Goal: Task Accomplishment & Management: Manage account settings

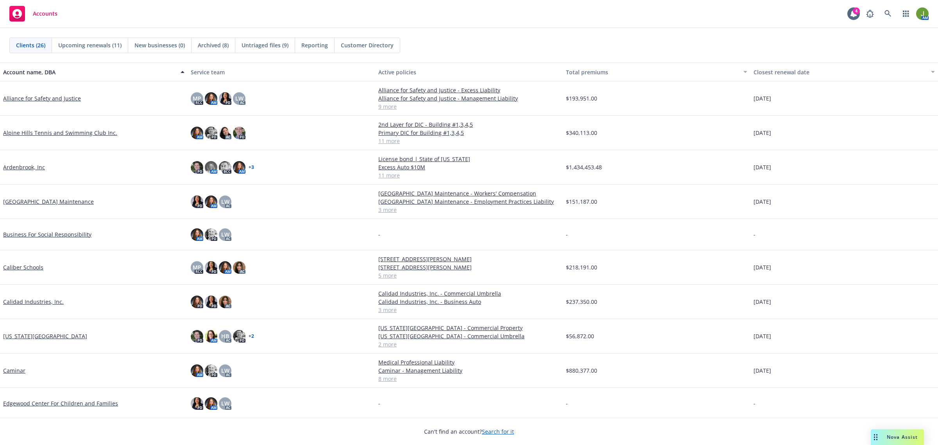
click at [53, 97] on link "Alliance for Safety and Justice" at bounding box center [42, 98] width 78 height 8
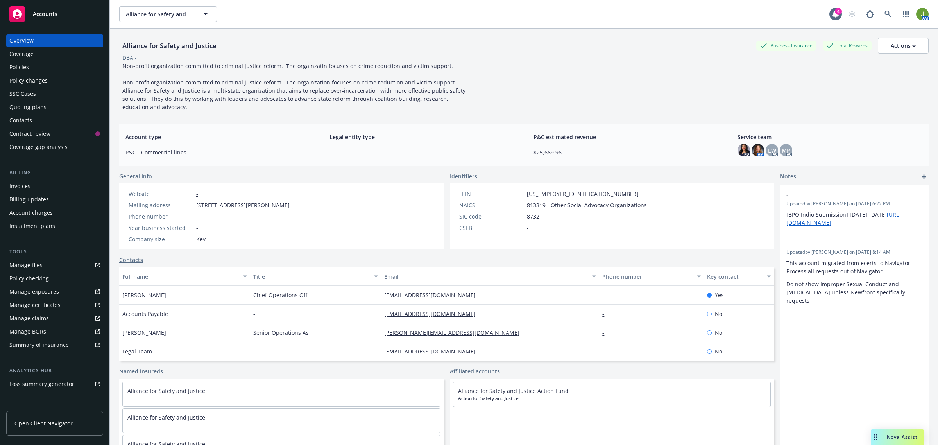
click at [51, 110] on div "Quoting plans" at bounding box center [54, 107] width 91 height 13
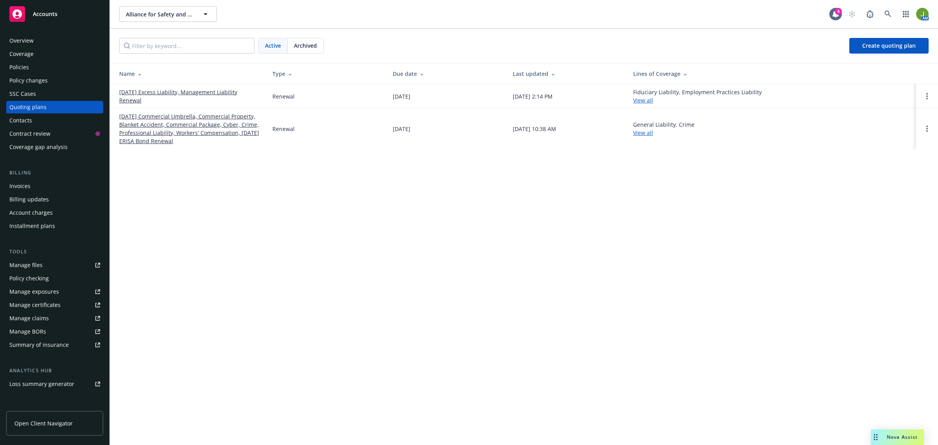
click at [180, 122] on link "10/01/25 Commercial Umbrella, Commercial Property, Blanket Accident, Commercial…" at bounding box center [189, 128] width 141 height 33
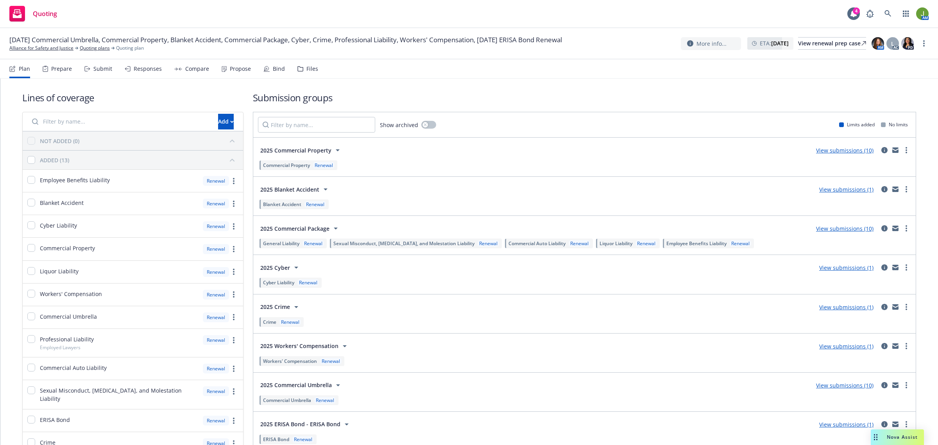
click at [846, 151] on link "View submissions (10)" at bounding box center [844, 150] width 57 height 7
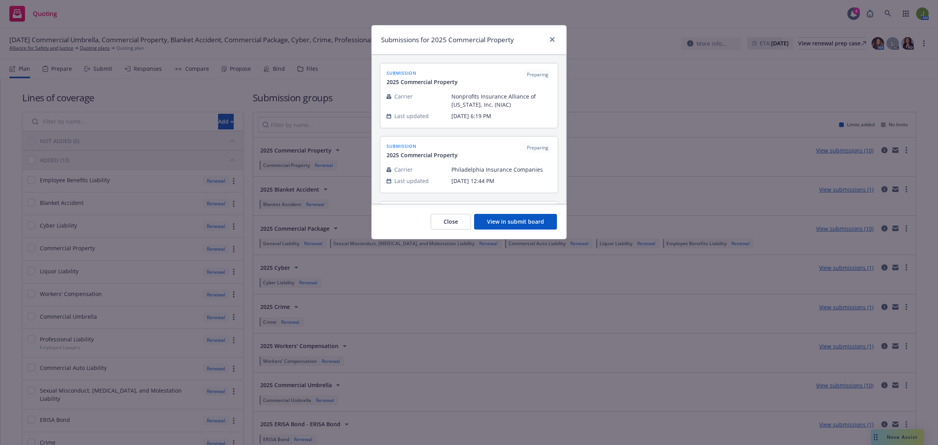
click at [532, 225] on button "View in submit board" at bounding box center [515, 222] width 83 height 16
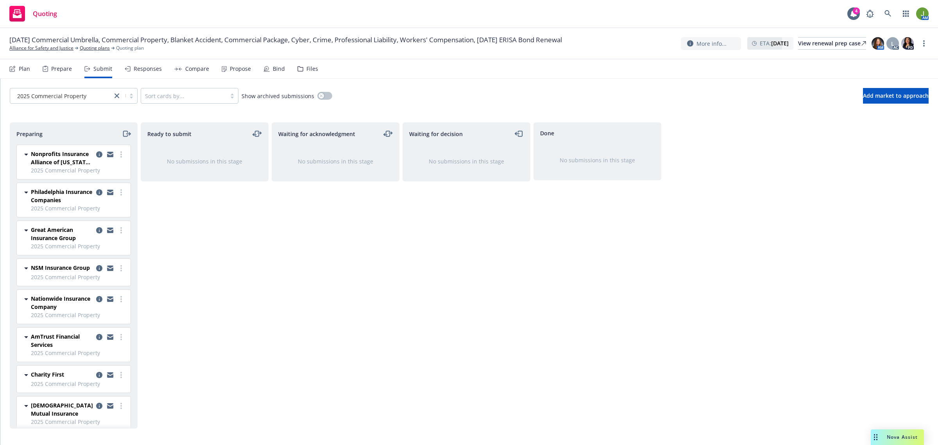
click at [56, 44] on span "10/01/25 Commercial Umbrella, Commercial Property, Blanket Accident, Commercial…" at bounding box center [285, 39] width 552 height 9
click at [59, 45] on link "Alliance for Safety and Justice" at bounding box center [41, 48] width 64 height 7
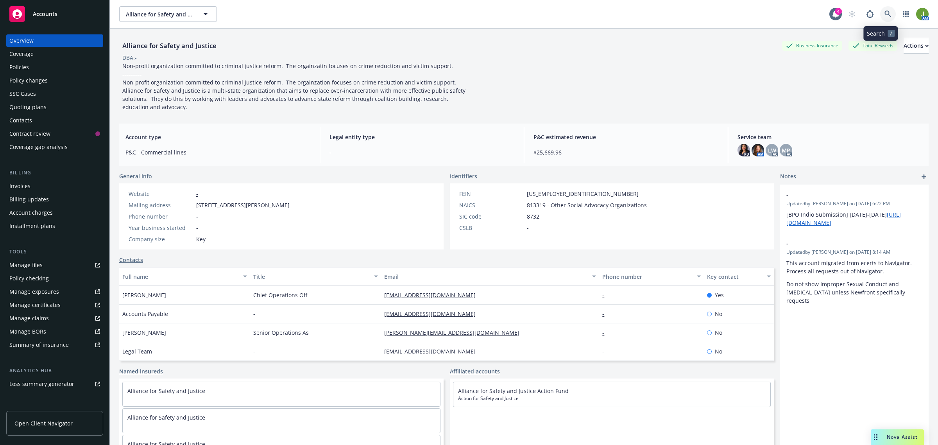
click at [884, 15] on icon at bounding box center [887, 14] width 7 height 7
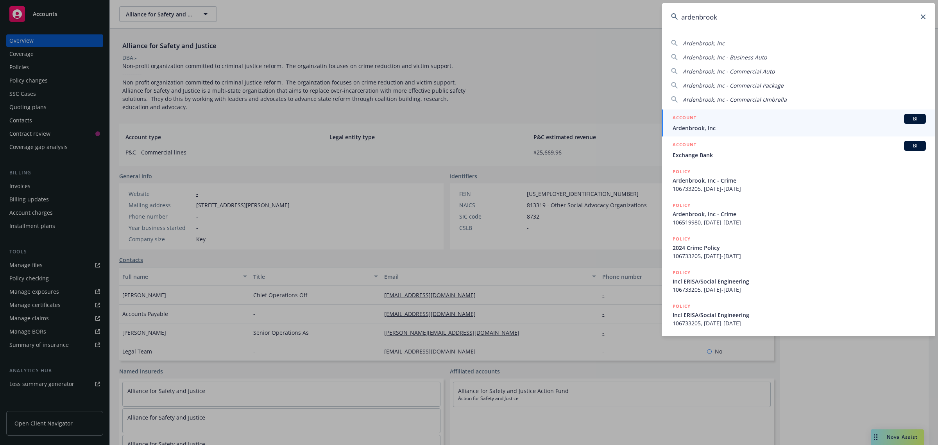
type input "ardenbrook"
click at [699, 125] on span "Ardenbrook, Inc" at bounding box center [798, 128] width 253 height 8
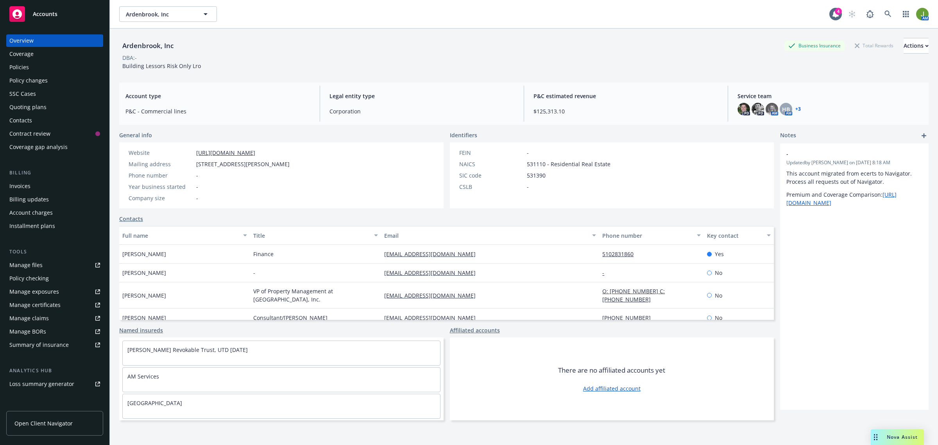
click at [30, 63] on div "Policies" at bounding box center [54, 67] width 91 height 13
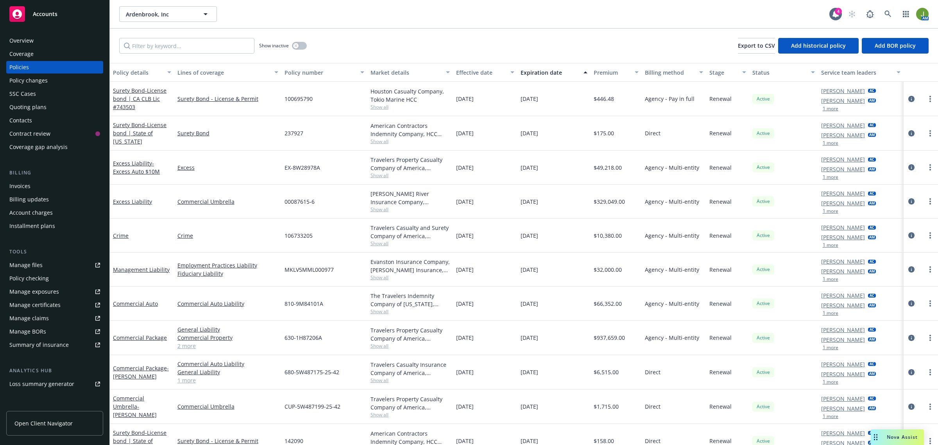
click at [68, 16] on div "Accounts" at bounding box center [54, 14] width 91 height 16
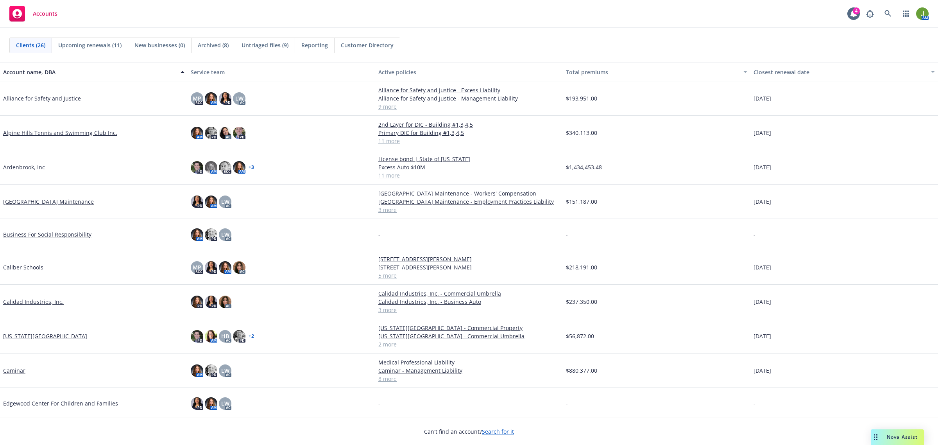
click at [37, 202] on link "[GEOGRAPHIC_DATA] Maintenance" at bounding box center [48, 201] width 91 height 8
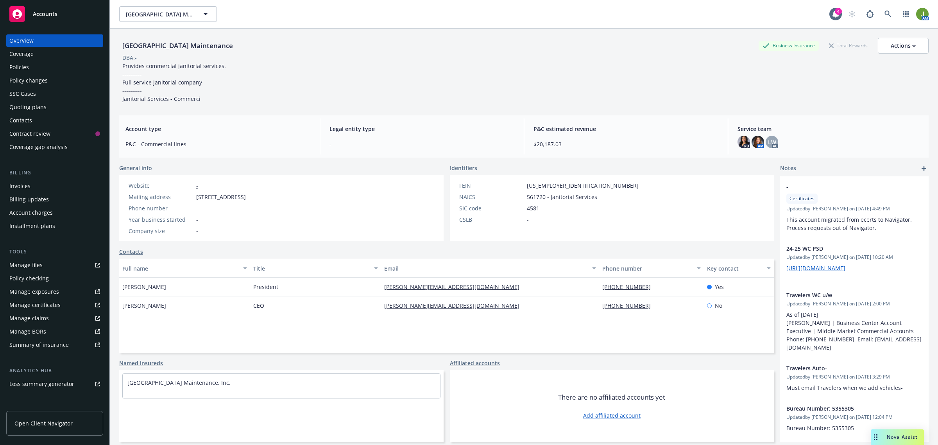
click at [36, 66] on div "Policies" at bounding box center [54, 67] width 91 height 13
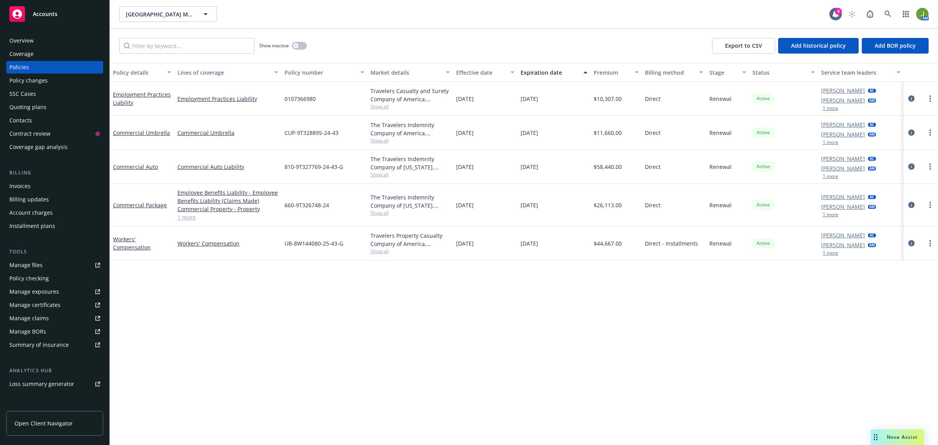
click at [911, 166] on icon "circleInformation" at bounding box center [911, 166] width 6 height 6
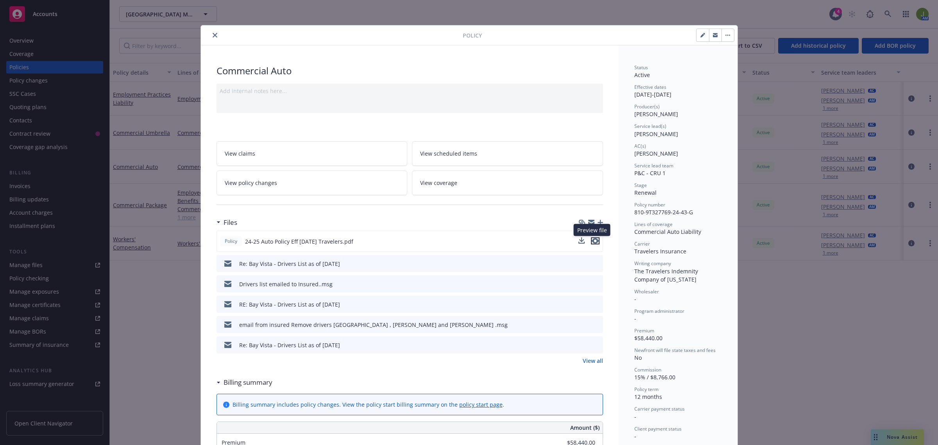
click at [592, 240] on icon "preview file" at bounding box center [595, 240] width 7 height 5
click at [594, 241] on icon "preview file" at bounding box center [595, 240] width 7 height 5
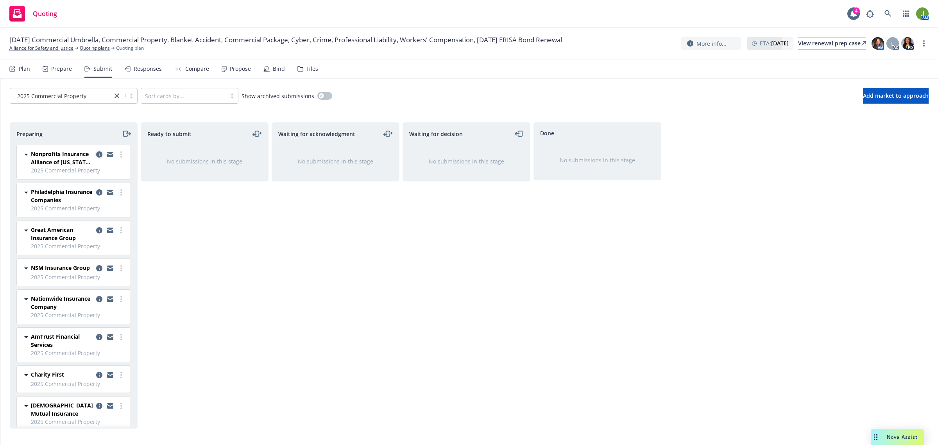
click at [96, 153] on icon "copy logging email" at bounding box center [99, 154] width 6 height 6
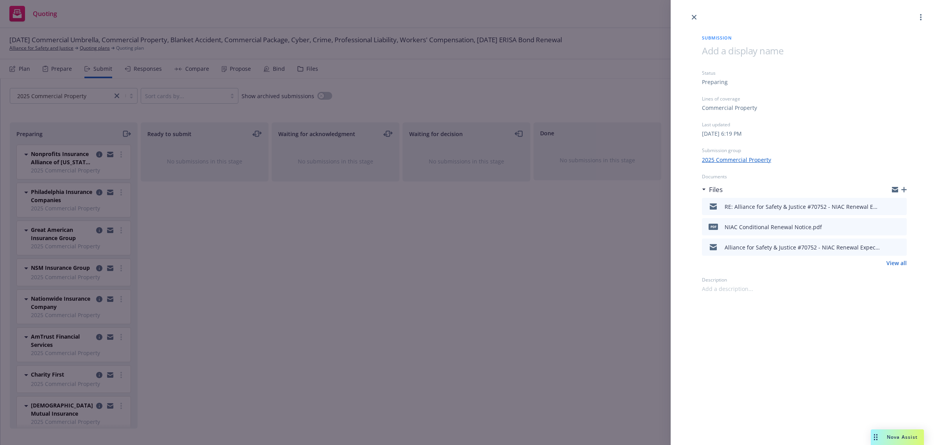
click at [889, 204] on icon "download file" at bounding box center [886, 205] width 6 height 6
click at [695, 18] on icon "close" at bounding box center [694, 17] width 5 height 5
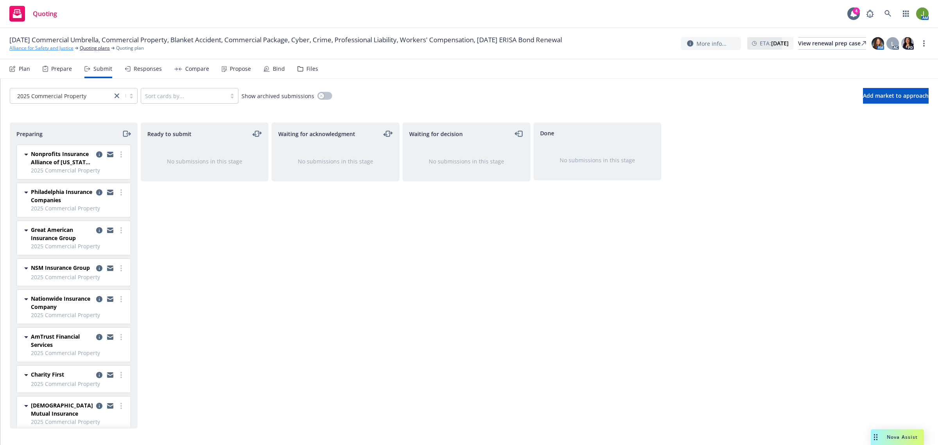
click at [55, 47] on link "Alliance for Safety and Justice" at bounding box center [41, 48] width 64 height 7
click at [96, 152] on icon "copy logging email" at bounding box center [99, 154] width 6 height 6
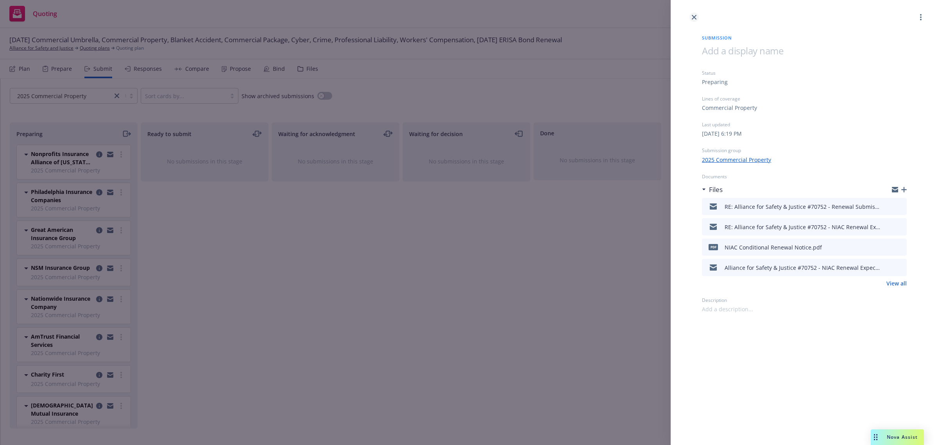
click at [691, 18] on link "close" at bounding box center [693, 17] width 9 height 9
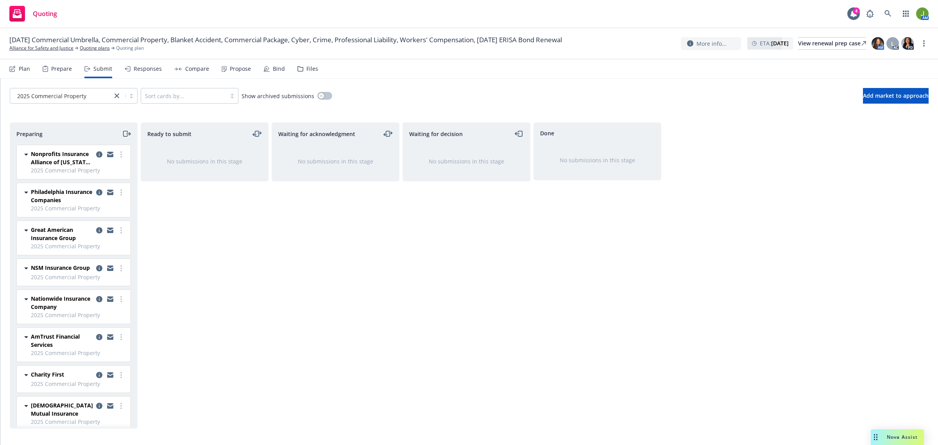
click at [130, 134] on div "Preparing" at bounding box center [73, 134] width 127 height 22
click at [123, 135] on icon "moveRight" at bounding box center [126, 133] width 9 height 9
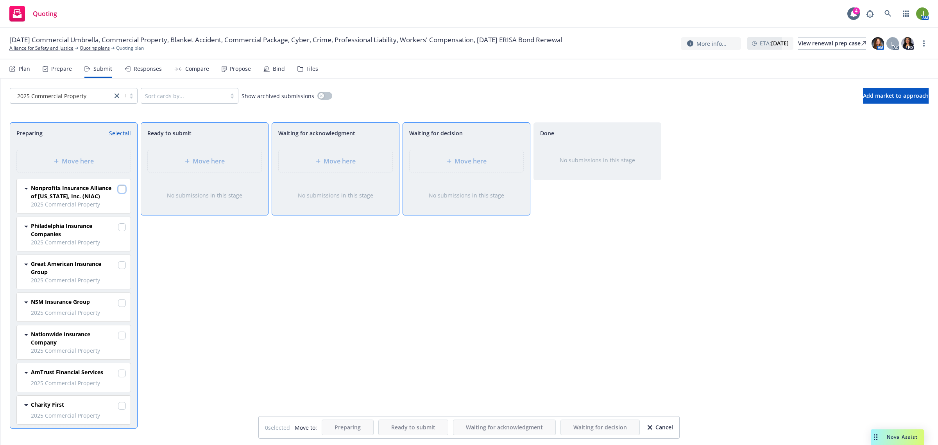
click at [118, 187] on input "checkbox" at bounding box center [122, 189] width 8 height 8
checkbox input "true"
click at [302, 161] on div "Move here" at bounding box center [335, 160] width 101 height 9
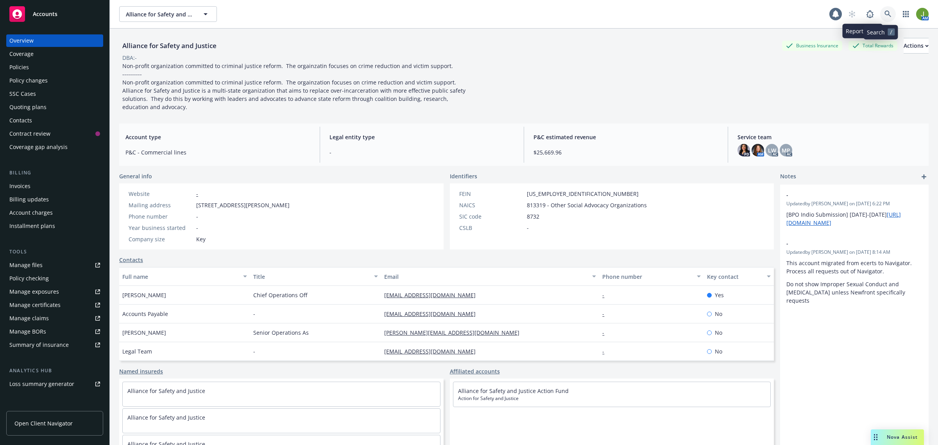
click at [884, 17] on icon at bounding box center [887, 14] width 7 height 7
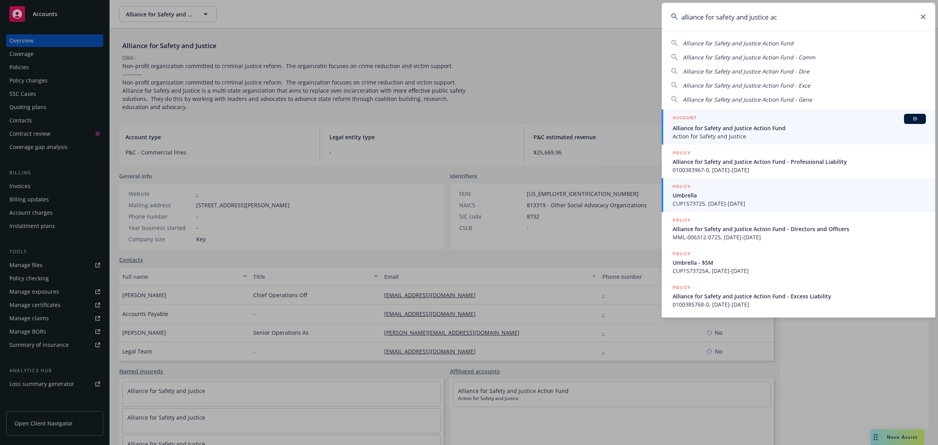
type input "alliance for safety and justice ac"
click at [744, 131] on span "Alliance for Safety and Justice Action Fund" at bounding box center [798, 128] width 253 height 8
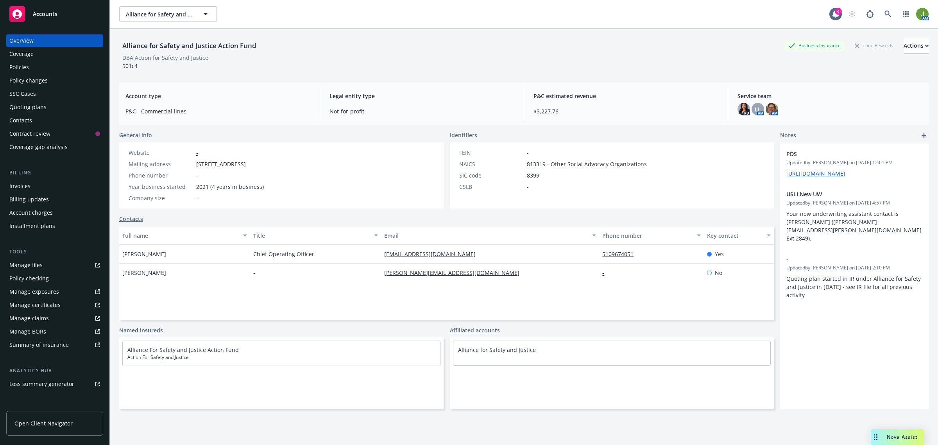
click at [26, 65] on div "Policies" at bounding box center [19, 67] width 20 height 13
